Goal: Task Accomplishment & Management: Manage account settings

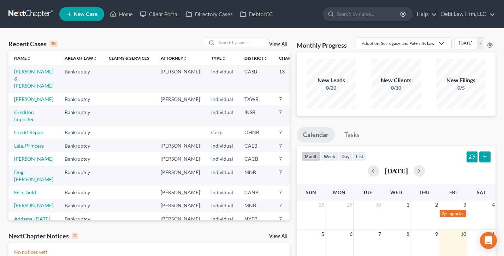
click at [474, 6] on ul "New Case Home Client Portal Directory Cases DebtorCC - No Result - See all resu…" at bounding box center [277, 14] width 437 height 18
click at [472, 11] on link "Debt Law Firm, LLC" at bounding box center [467, 14] width 58 height 13
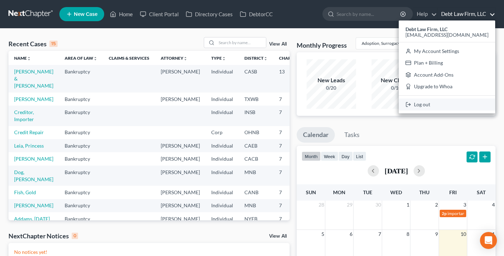
click at [444, 100] on link "Log out" at bounding box center [447, 105] width 97 height 12
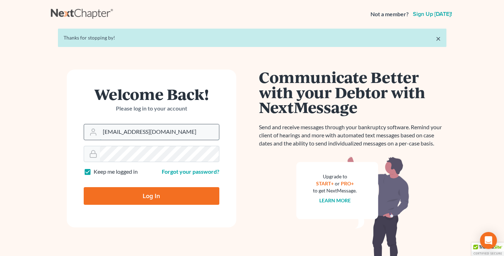
click at [148, 135] on input "qa@nextchapterbk.com" at bounding box center [159, 132] width 119 height 16
type input "tim@nextchapterbk.com"
click at [135, 203] on input "Log In" at bounding box center [152, 196] width 136 height 18
type input "Thinking..."
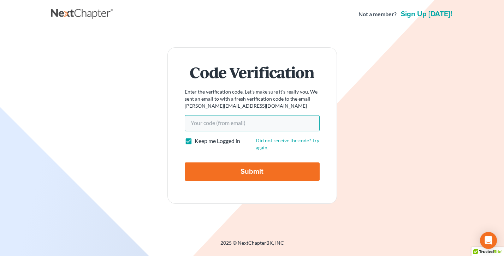
click at [210, 122] on input "Your code(from email)" at bounding box center [252, 123] width 135 height 16
paste input "3a6af2"
type input "3a6af2"
click at [185, 163] on input "Submit" at bounding box center [252, 172] width 135 height 18
type input "Thinking..."
